Goal: Task Accomplishment & Management: Use online tool/utility

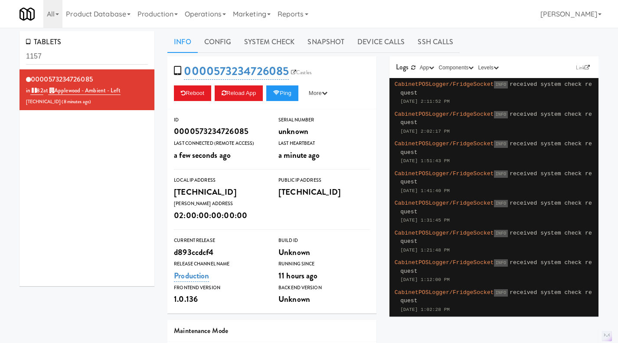
click at [213, 10] on link "Operations" at bounding box center [205, 14] width 48 height 28
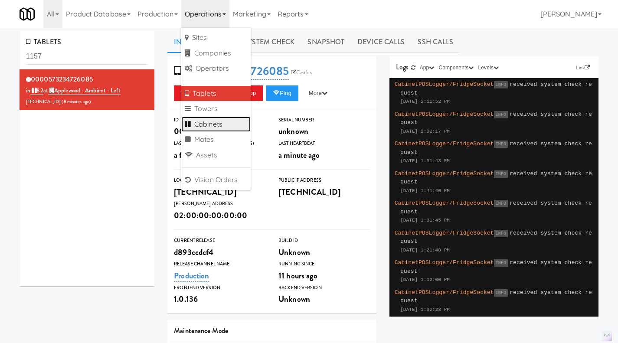
click at [232, 121] on link "Cabinets" at bounding box center [215, 125] width 69 height 16
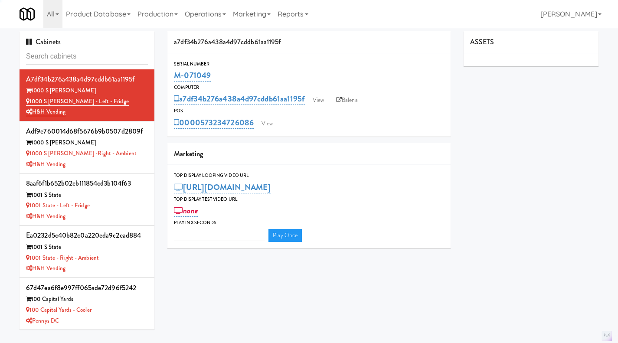
type input "M-125582"
type input "3"
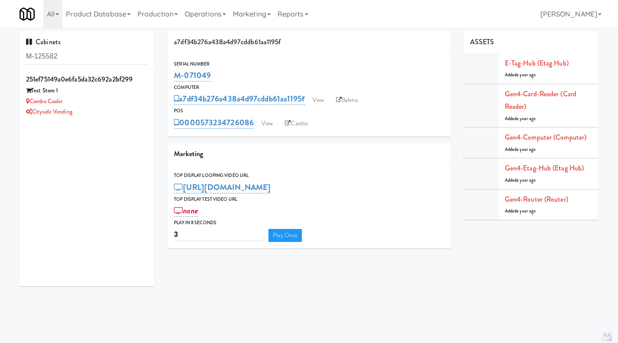
type input "M-125582"
click at [126, 97] on div "Combo Cooler" at bounding box center [87, 101] width 122 height 11
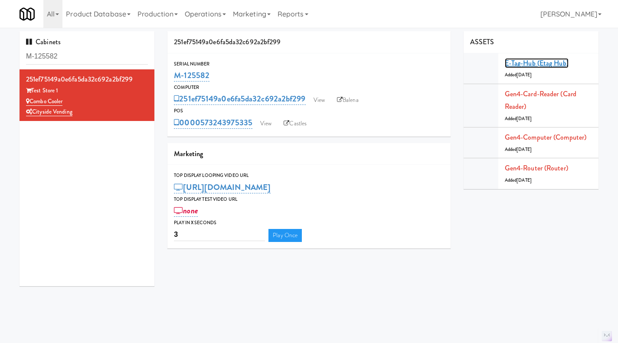
click at [561, 61] on link "E-tag-hub (Etag Hub)" at bounding box center [537, 63] width 64 height 10
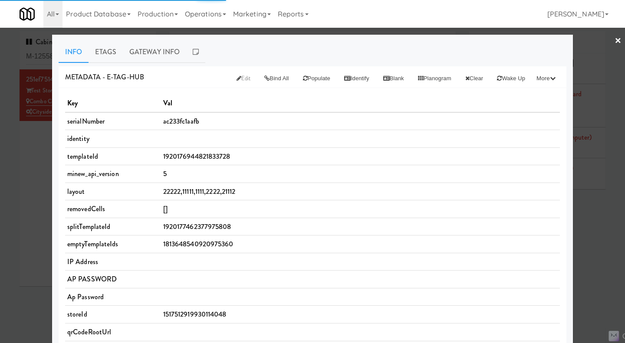
scroll to position [260, 0]
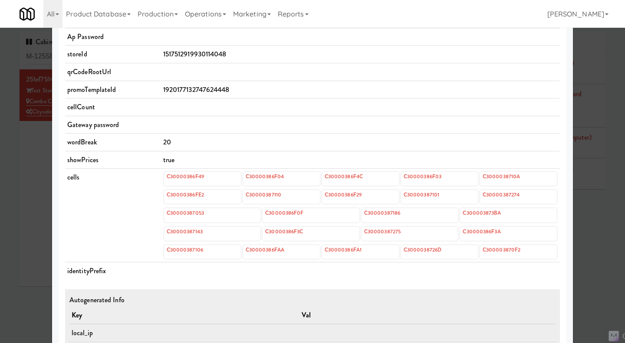
click at [24, 217] on div at bounding box center [312, 171] width 625 height 343
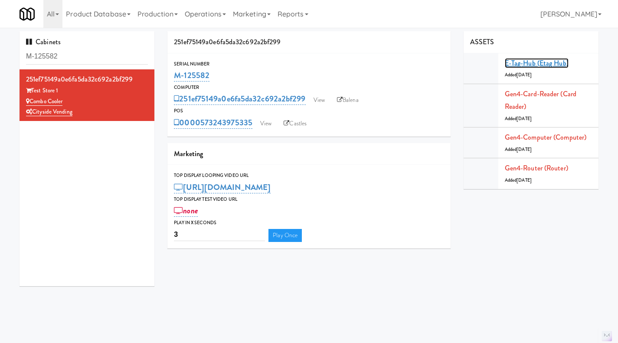
click at [553, 62] on link "E-tag-hub (Etag Hub)" at bounding box center [537, 63] width 64 height 10
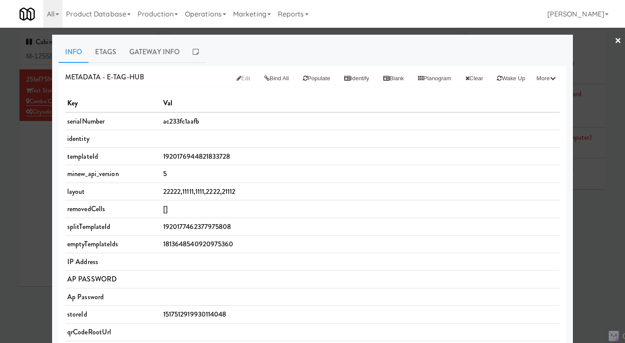
click at [94, 45] on link "Etags" at bounding box center [105, 52] width 34 height 22
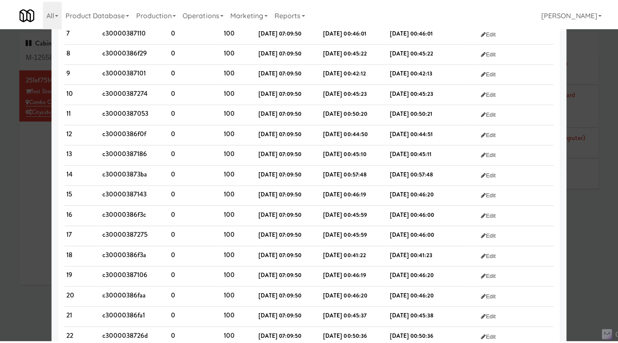
scroll to position [261, 0]
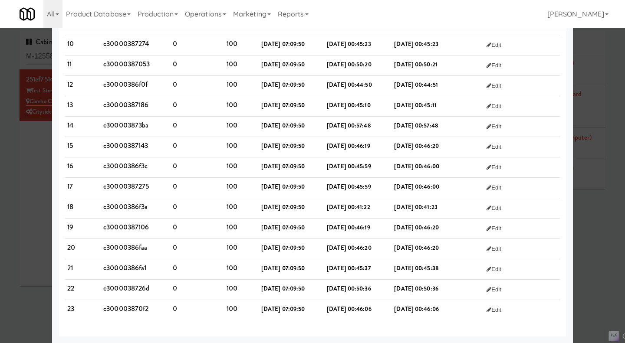
click at [29, 249] on div at bounding box center [312, 171] width 625 height 343
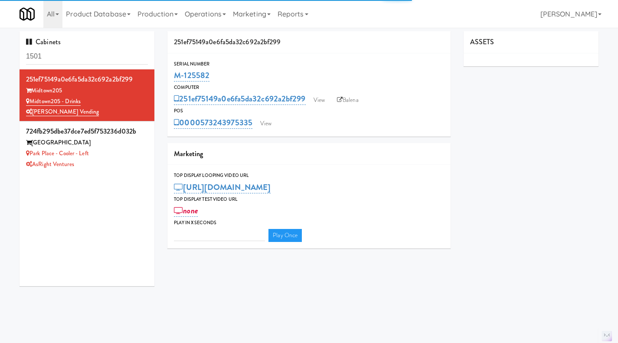
type input "3"
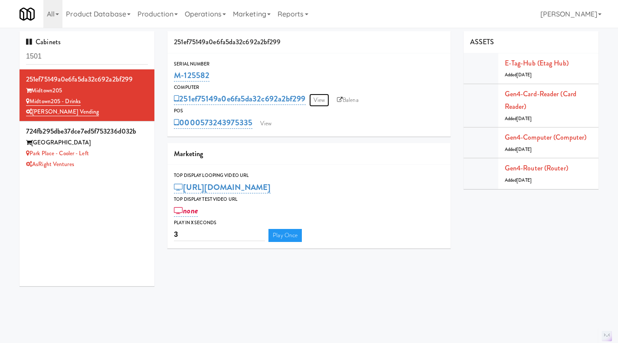
click at [323, 101] on link "View" at bounding box center [319, 100] width 20 height 13
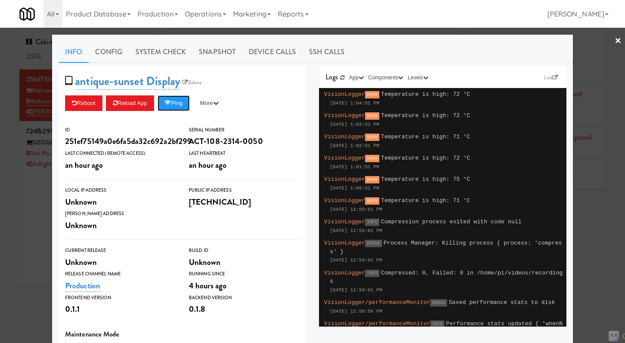
click at [184, 102] on button "Ping" at bounding box center [173, 103] width 32 height 16
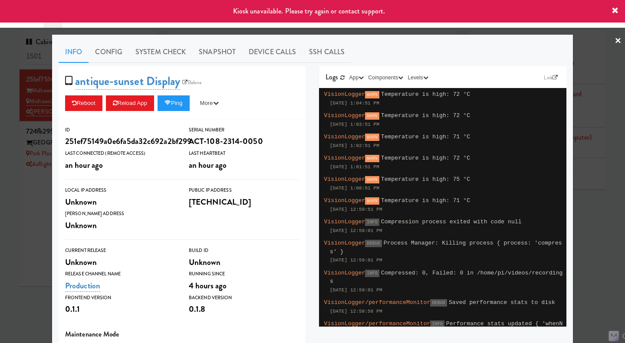
click at [21, 241] on div at bounding box center [312, 171] width 625 height 343
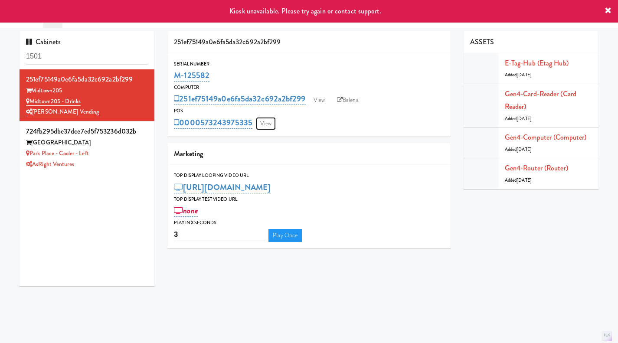
click at [262, 121] on link "View" at bounding box center [266, 123] width 20 height 13
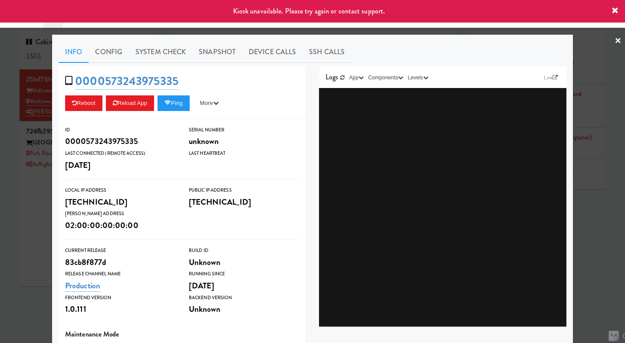
click at [26, 233] on div at bounding box center [312, 171] width 625 height 343
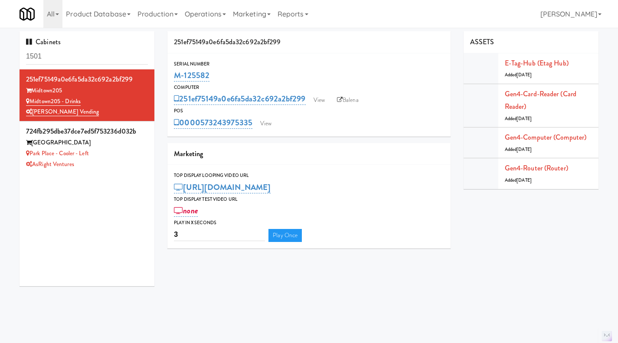
click at [343, 100] on icon at bounding box center [340, 100] width 6 height 6
click at [262, 124] on link "View" at bounding box center [266, 123] width 20 height 13
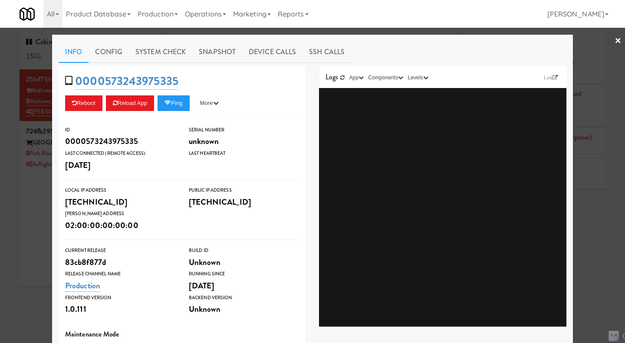
click at [320, 31] on div at bounding box center [312, 171] width 625 height 343
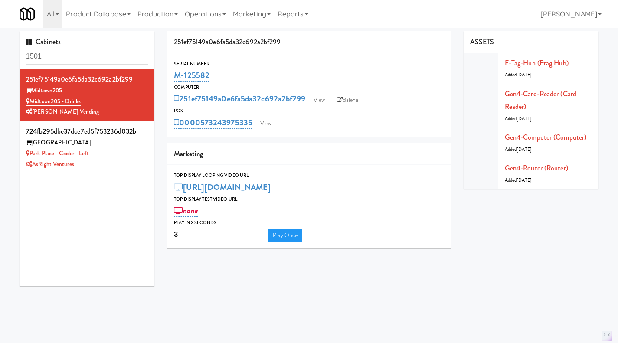
click at [348, 103] on link "Balena" at bounding box center [348, 100] width 30 height 13
click at [272, 123] on link "View" at bounding box center [266, 123] width 20 height 13
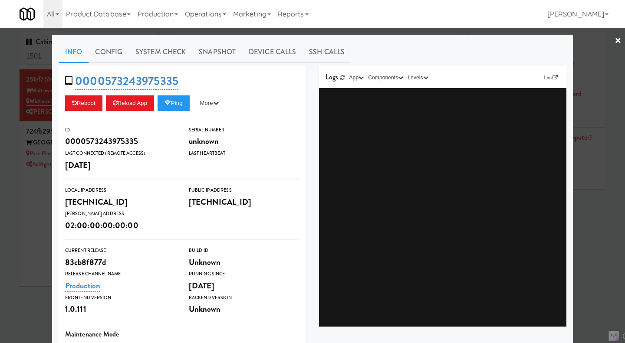
click at [594, 198] on div at bounding box center [312, 171] width 625 height 343
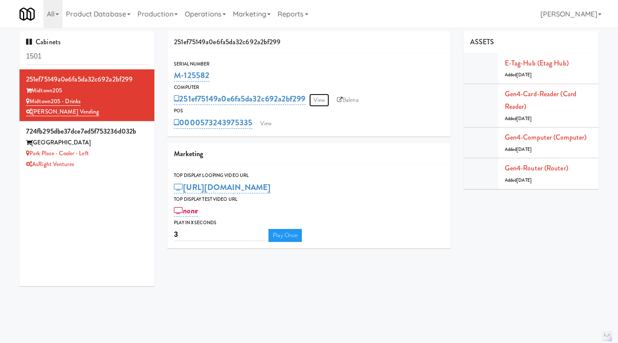
click at [324, 96] on link "View" at bounding box center [319, 100] width 20 height 13
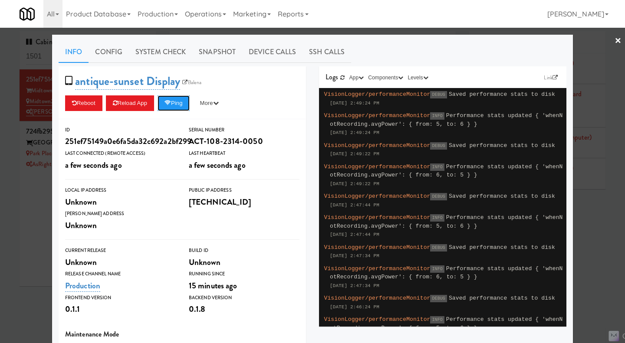
click at [166, 106] on button "Ping" at bounding box center [173, 103] width 32 height 16
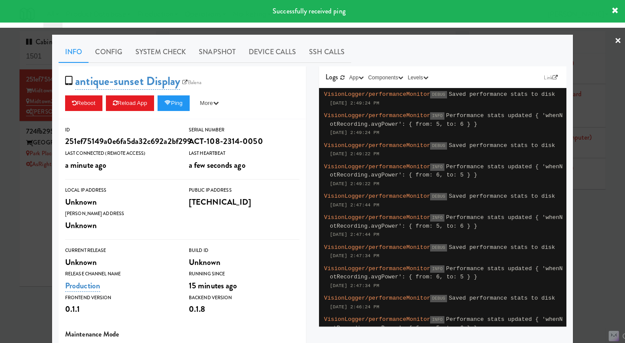
click at [138, 51] on link "System Check" at bounding box center [160, 52] width 63 height 22
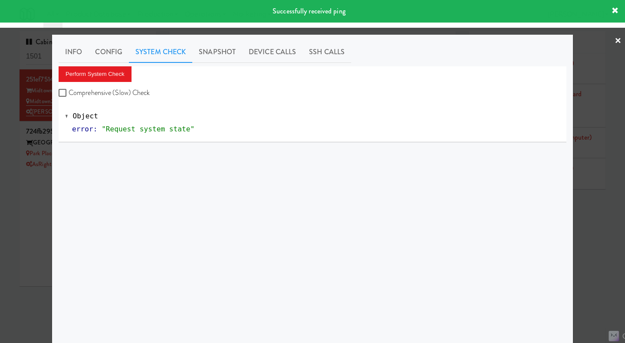
click at [128, 91] on label "Comprehensive (Slow) Check" at bounding box center [105, 92] width 92 height 13
click at [69, 91] on input "Comprehensive (Slow) Check" at bounding box center [64, 93] width 10 height 7
checkbox input "true"
click at [111, 73] on button "Perform System Check" at bounding box center [95, 74] width 73 height 16
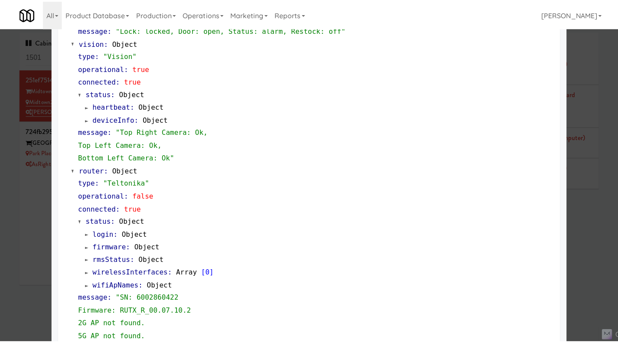
scroll to position [521, 0]
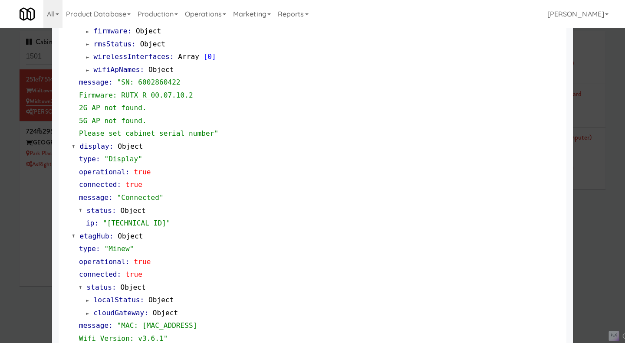
click at [26, 239] on div at bounding box center [312, 171] width 625 height 343
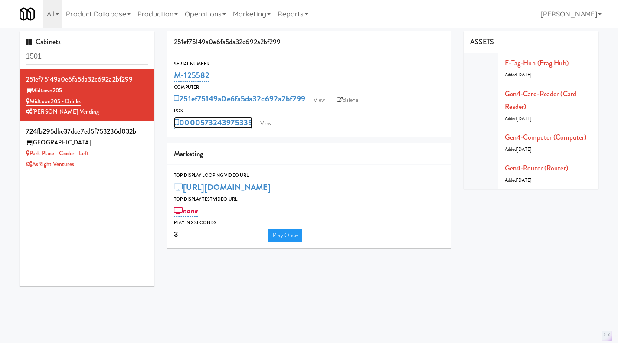
click at [201, 123] on link "0000573243975335" at bounding box center [213, 123] width 79 height 12
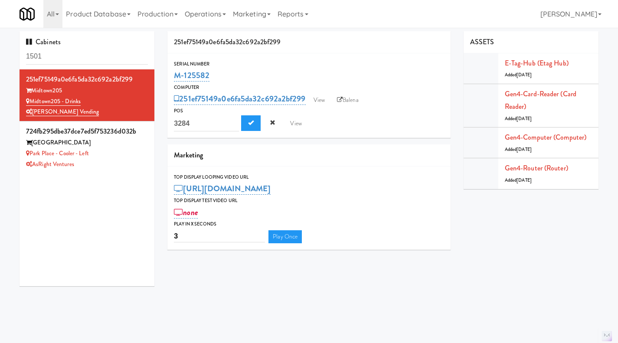
click at [334, 131] on div "0000573243975335 3284 View" at bounding box center [309, 123] width 270 height 16
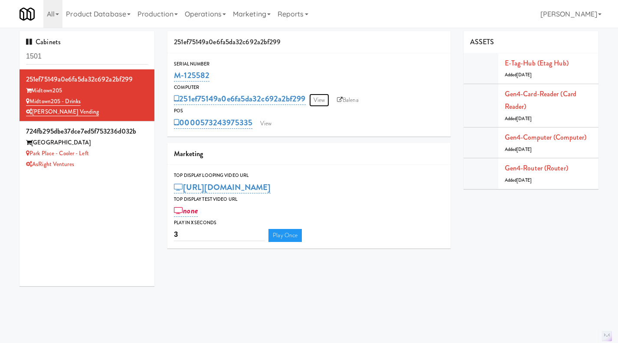
click at [317, 103] on link "View" at bounding box center [319, 100] width 20 height 13
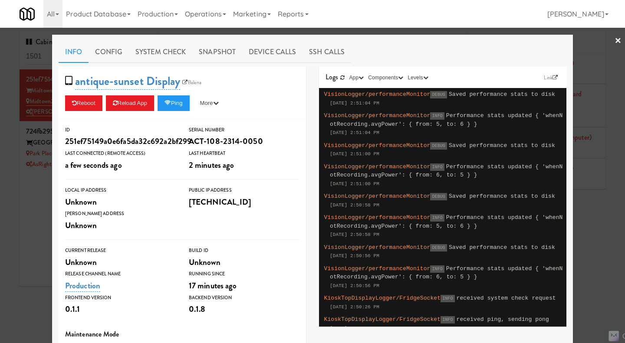
click at [146, 52] on link "System Check" at bounding box center [160, 52] width 63 height 22
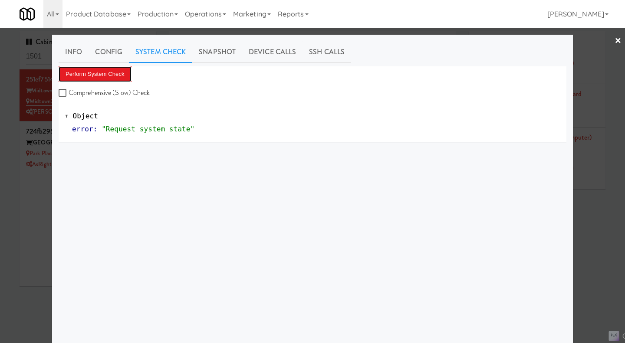
click at [105, 73] on button "Perform System Check" at bounding box center [95, 74] width 73 height 16
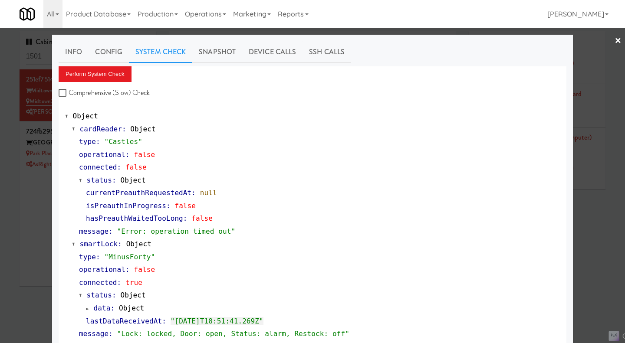
click at [94, 96] on label "Comprehensive (Slow) Check" at bounding box center [105, 92] width 92 height 13
click at [69, 96] on input "Comprehensive (Slow) Check" at bounding box center [64, 93] width 10 height 7
checkbox input "true"
click at [86, 78] on button "Perform System Check" at bounding box center [95, 74] width 73 height 16
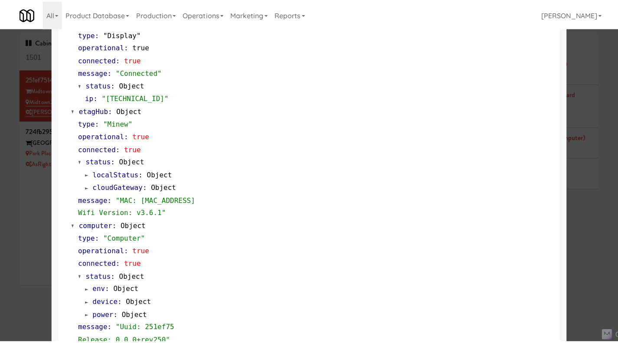
scroll to position [521, 0]
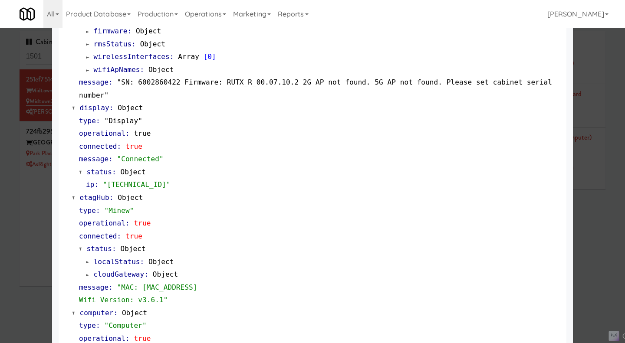
click at [589, 248] on div at bounding box center [312, 171] width 625 height 343
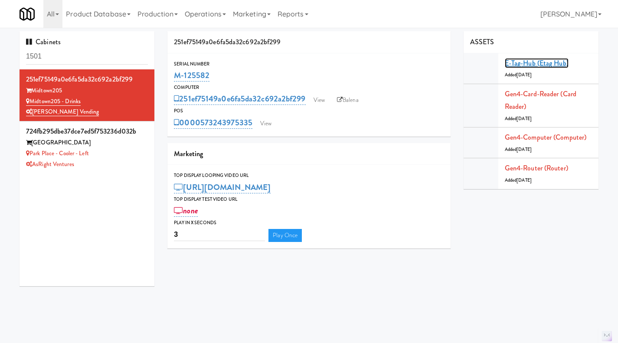
click at [531, 63] on link "E-tag-hub (Etag Hub)" at bounding box center [537, 63] width 64 height 10
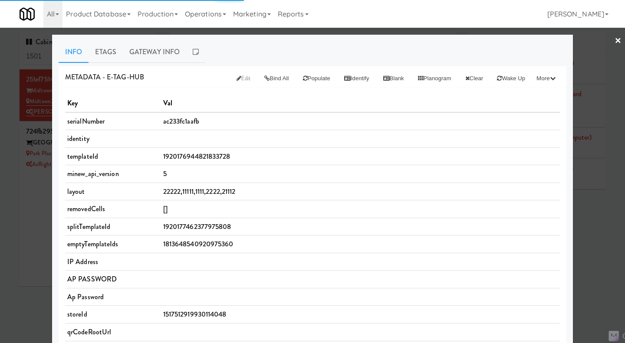
click at [101, 52] on link "Etags" at bounding box center [105, 52] width 34 height 22
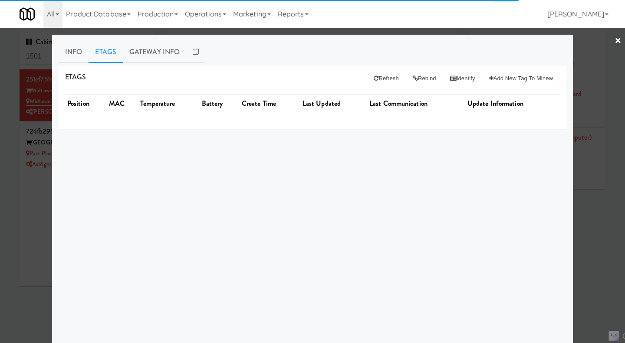
click at [72, 51] on link "Info" at bounding box center [74, 52] width 30 height 22
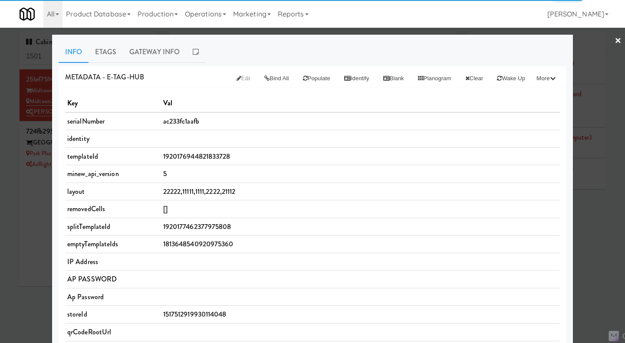
click at [104, 54] on link "Etags" at bounding box center [105, 52] width 34 height 22
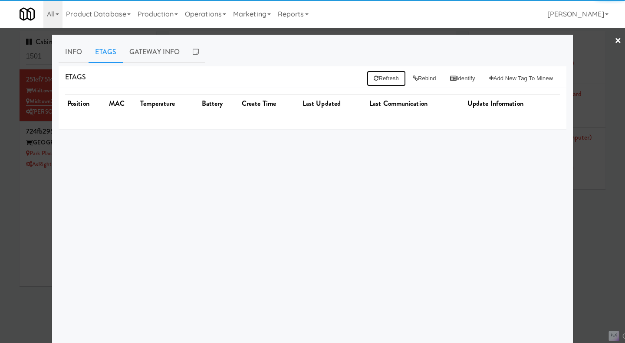
click at [381, 80] on button "Refresh" at bounding box center [386, 79] width 39 height 16
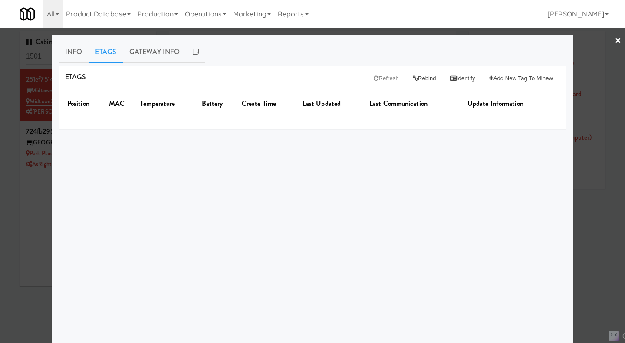
click at [164, 57] on link "Gateway Info" at bounding box center [154, 52] width 63 height 22
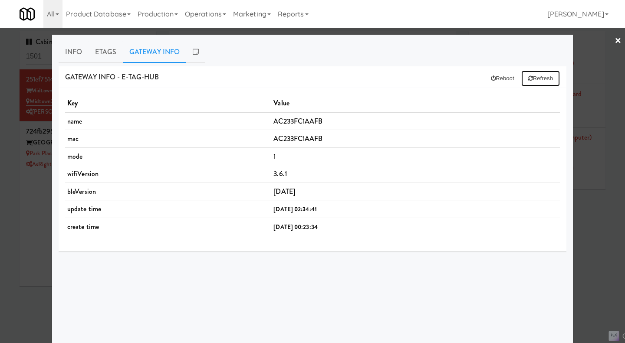
click at [542, 82] on button "Refresh" at bounding box center [540, 79] width 39 height 16
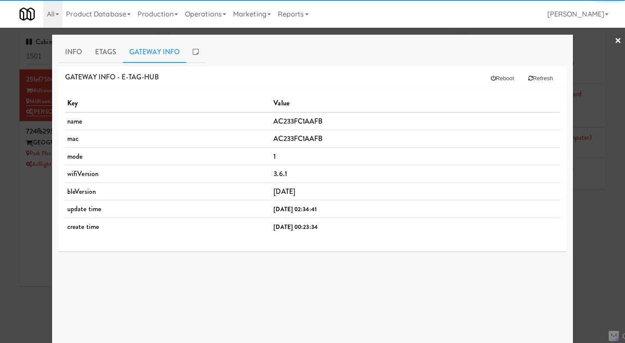
click at [100, 53] on link "Etags" at bounding box center [105, 52] width 34 height 22
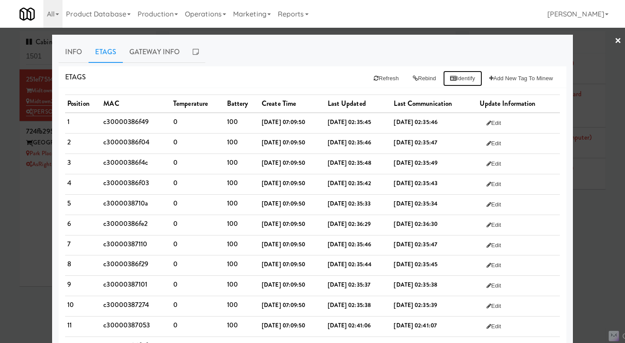
click at [463, 82] on button "Identify" at bounding box center [462, 79] width 39 height 16
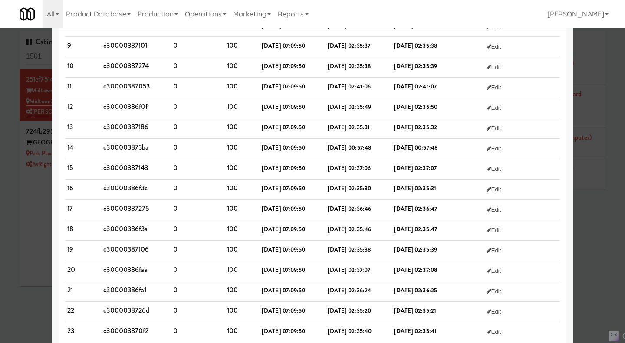
scroll to position [261, 0]
